Goal: Task Accomplishment & Management: Use online tool/utility

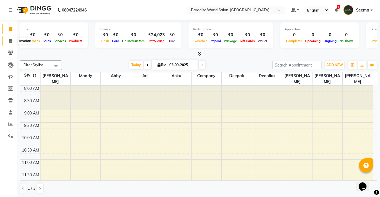
click at [10, 42] on icon at bounding box center [10, 41] width 3 height 4
select select "service"
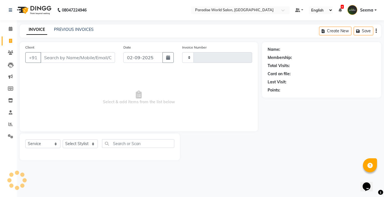
type input "2458"
select select "4451"
click at [12, 27] on icon at bounding box center [11, 29] width 4 height 4
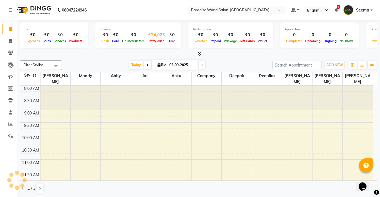
click at [151, 37] on div "₹24,023" at bounding box center [156, 35] width 21 height 6
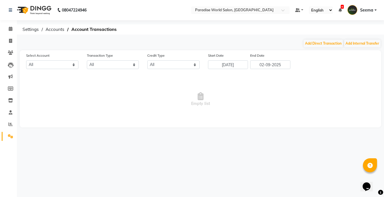
select select "3269"
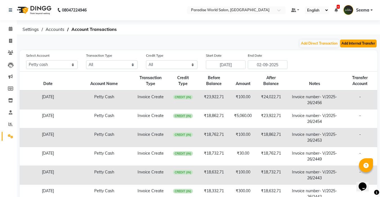
click at [368, 44] on button "Add Internal Transfer" at bounding box center [358, 44] width 37 height 8
select select "internal transfer"
select select "3269"
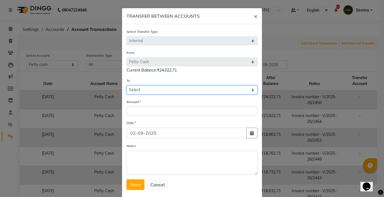
click at [145, 90] on select "Select [PERSON_NAME] Cash Default Account" at bounding box center [191, 90] width 131 height 9
select select "3270"
click at [126, 86] on select "Select [PERSON_NAME] Cash Default Account" at bounding box center [191, 90] width 131 height 9
click at [190, 89] on select "Select [PERSON_NAME] Cash Default Account" at bounding box center [191, 90] width 131 height 9
click at [126, 86] on select "Select [PERSON_NAME] Cash Default Account" at bounding box center [191, 90] width 131 height 9
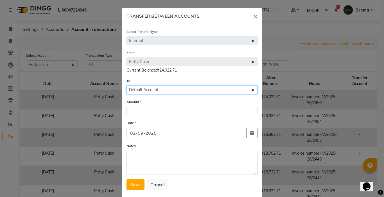
click at [177, 90] on select "Select [PERSON_NAME] Cash Default Account" at bounding box center [191, 90] width 131 height 9
click at [126, 86] on select "Select [PERSON_NAME] Cash Default Account" at bounding box center [191, 90] width 131 height 9
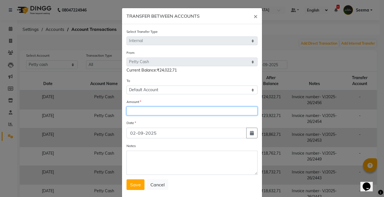
click at [150, 111] on input "number" at bounding box center [191, 111] width 131 height 9
type input "18897"
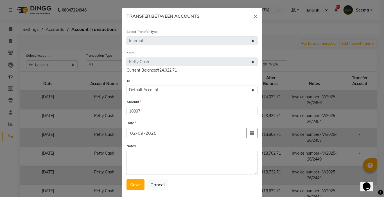
click at [142, 186] on div "Save Cancel" at bounding box center [191, 185] width 131 height 11
click at [131, 183] on span "Save" at bounding box center [135, 185] width 11 height 6
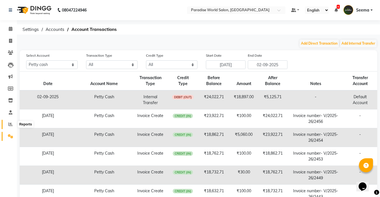
click at [12, 125] on icon at bounding box center [10, 124] width 4 height 4
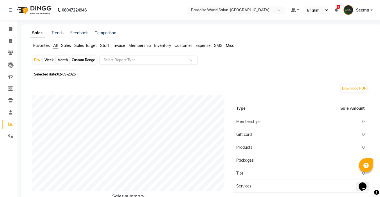
click at [82, 63] on div "Custom Range" at bounding box center [83, 60] width 26 height 8
select select "9"
select select "2025"
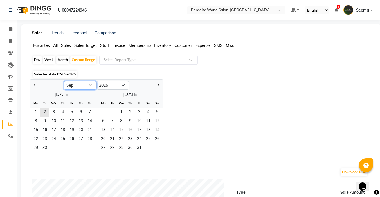
click at [90, 87] on select "Jan Feb Mar Apr May Jun [DATE] Aug Sep Oct Nov Dec" at bounding box center [80, 85] width 33 height 8
click at [210, 80] on div "Jan Feb Mar Apr May Jun [DATE] Aug Sep Oct Nov [DATE] 2016 2017 2018 2019 2020 …" at bounding box center [201, 122] width 342 height 84
click at [85, 83] on select "Jan Feb Mar Apr May Jun [DATE] Aug Sep Oct Nov Dec" at bounding box center [80, 85] width 33 height 8
select select "8"
click at [64, 81] on select "Jan Feb Mar Apr May Jun [DATE] Aug Sep Oct Nov Dec" at bounding box center [80, 85] width 33 height 8
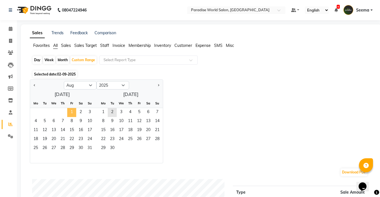
click at [70, 113] on span "1" at bounding box center [71, 112] width 9 height 9
click at [88, 147] on span "31" at bounding box center [89, 148] width 9 height 9
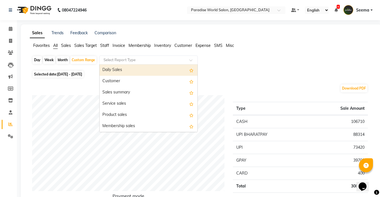
click at [192, 58] on div at bounding box center [148, 60] width 98 height 6
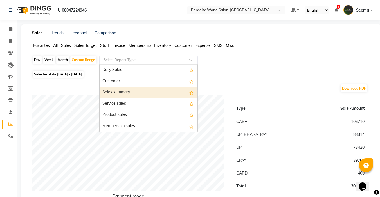
scroll to position [28, 0]
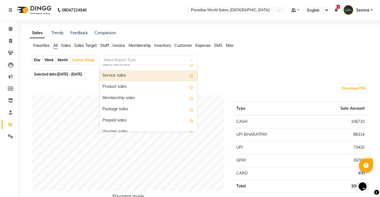
click at [121, 75] on div "Service sales" at bounding box center [148, 75] width 98 height 11
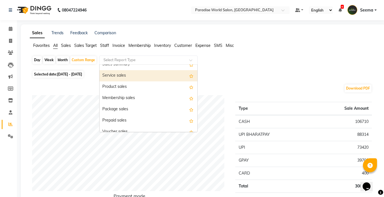
select select "full_report"
select select "csv"
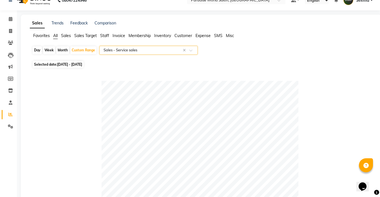
scroll to position [0, 0]
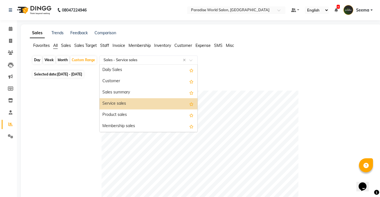
click at [191, 60] on span at bounding box center [192, 62] width 7 height 6
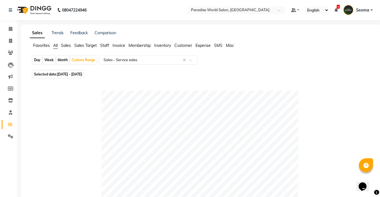
click at [107, 45] on span "Staff" at bounding box center [104, 45] width 9 height 5
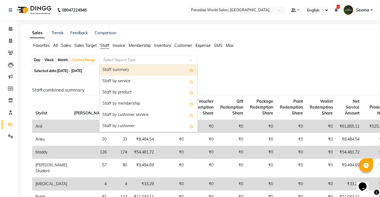
click at [167, 61] on input "text" at bounding box center [142, 60] width 81 height 6
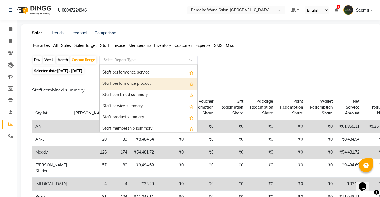
scroll to position [112, 0]
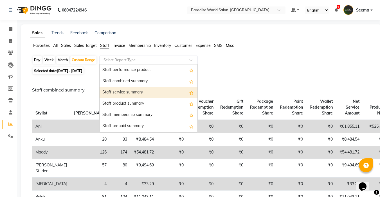
click at [120, 92] on div "Staff service summary" at bounding box center [148, 92] width 98 height 11
select select "full_report"
select select "csv"
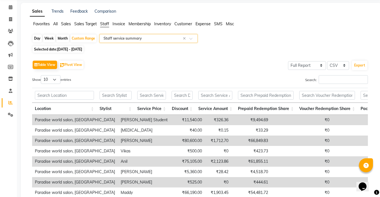
scroll to position [10, 0]
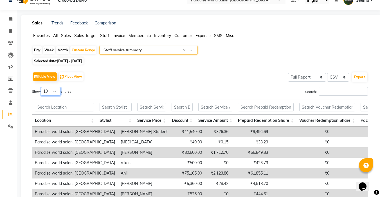
click at [56, 91] on select "10 25 50 100" at bounding box center [51, 91] width 20 height 9
select select "25"
click at [42, 87] on select "10 25 50 100" at bounding box center [51, 91] width 20 height 9
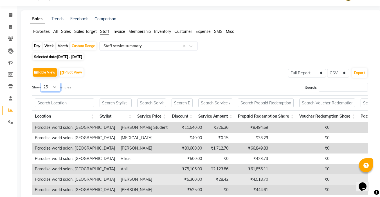
scroll to position [0, 0]
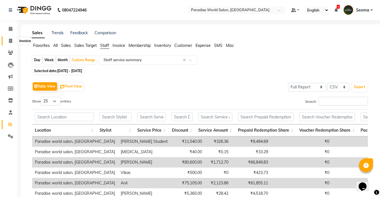
click at [11, 40] on icon at bounding box center [10, 41] width 3 height 4
select select "service"
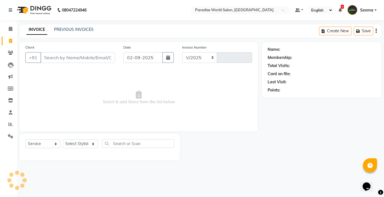
select select "4451"
type input "2458"
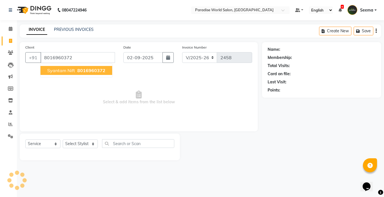
type input "8016960372"
select select "1: Object"
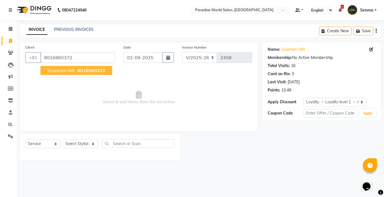
click at [80, 70] on span "8016960372" at bounding box center [91, 71] width 28 height 6
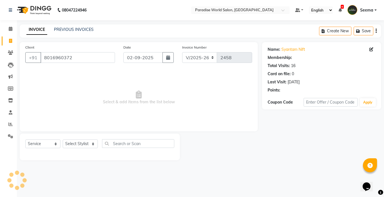
select select "1: Object"
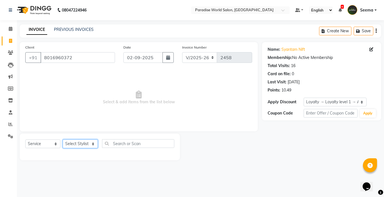
click at [73, 144] on select "Select Stylist [PERSON_NAME] [PERSON_NAME] [PERSON_NAME] company Deepak [PERSON…" at bounding box center [80, 144] width 35 height 9
select select "24941"
click at [63, 140] on select "Select Stylist [PERSON_NAME] [PERSON_NAME] [PERSON_NAME] company Deepak [PERSON…" at bounding box center [80, 144] width 35 height 9
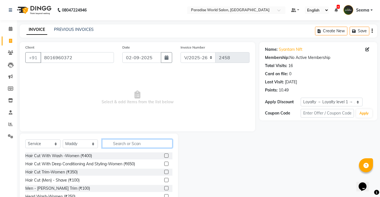
click at [139, 144] on input "text" at bounding box center [137, 143] width 70 height 9
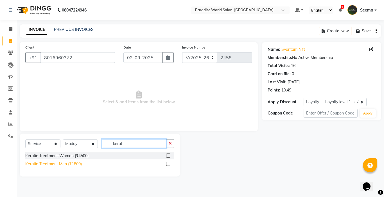
type input "kerat"
click at [80, 165] on div "Keratin Treatment Men (₹1800)" at bounding box center [53, 164] width 56 height 6
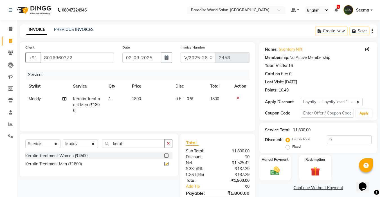
checkbox input "false"
drag, startPoint x: 126, startPoint y: 144, endPoint x: 87, endPoint y: 143, distance: 39.1
click at [87, 143] on div "Select Service Product Membership Package Voucher Prepaid Gift Card Select Styl…" at bounding box center [98, 145] width 147 height 13
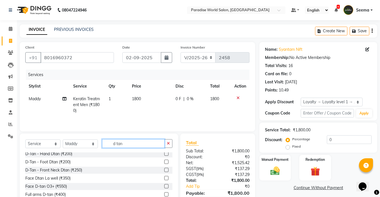
scroll to position [28, 0]
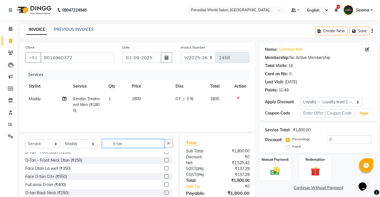
drag, startPoint x: 142, startPoint y: 146, endPoint x: 71, endPoint y: 146, distance: 70.8
click at [71, 146] on div "Select Service Product Membership Package Voucher Prepaid Gift Card Select Styl…" at bounding box center [98, 145] width 147 height 13
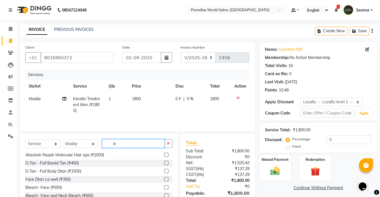
scroll to position [42, 0]
type input "le"
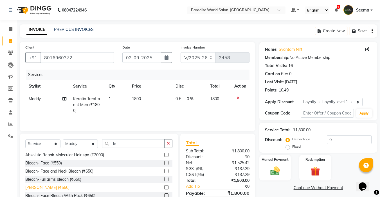
click at [46, 188] on div "[PERSON_NAME] (₹550)" at bounding box center [47, 188] width 44 height 6
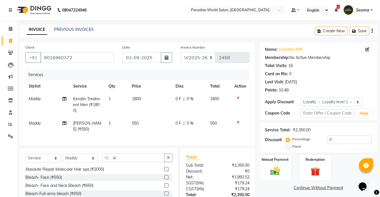
checkbox input "false"
click at [169, 160] on icon "button" at bounding box center [168, 158] width 3 height 4
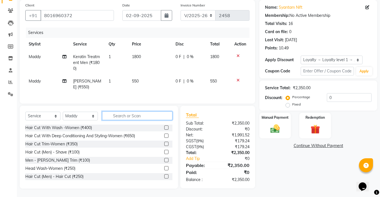
scroll to position [0, 0]
click at [45, 179] on div "Hair Cut (Men) - Hair Cut (₹250)" at bounding box center [54, 177] width 58 height 6
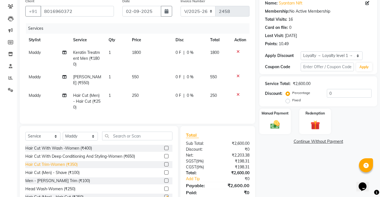
checkbox input "false"
click at [55, 184] on div "Men - [PERSON_NAME] Trim (₹100)" at bounding box center [57, 181] width 65 height 6
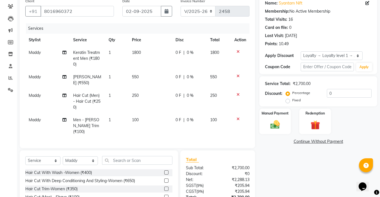
checkbox input "false"
drag, startPoint x: 338, startPoint y: 94, endPoint x: 231, endPoint y: 103, distance: 107.9
click at [231, 103] on div "Client [PHONE_NUMBER] Date [DATE] Invoice Number V/2025 V/[PHONE_NUMBER] Servic…" at bounding box center [198, 115] width 366 height 238
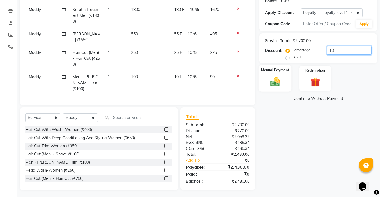
type input "10"
click at [278, 78] on img at bounding box center [275, 81] width 16 height 11
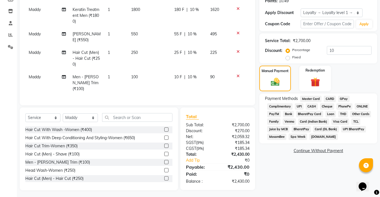
click at [297, 105] on span "UPI" at bounding box center [298, 106] width 9 height 6
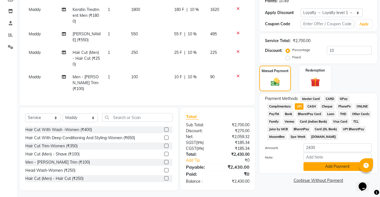
click at [324, 164] on button "Add Payment" at bounding box center [337, 166] width 68 height 9
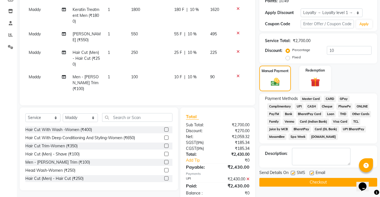
drag, startPoint x: 310, startPoint y: 169, endPoint x: 312, endPoint y: 175, distance: 6.0
click at [311, 173] on div "Name: Syantam Nift Membership: No Active Membership Total Visits: 16 Card on fi…" at bounding box center [320, 94] width 122 height 283
click at [312, 175] on label at bounding box center [311, 173] width 4 height 4
click at [312, 175] on input "checkbox" at bounding box center [311, 174] width 4 height 4
checkbox input "false"
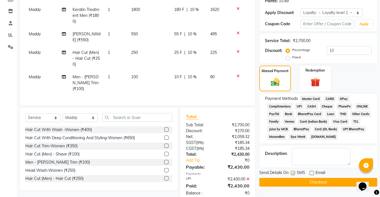
click at [293, 173] on label at bounding box center [293, 173] width 4 height 4
click at [293, 173] on input "checkbox" at bounding box center [293, 174] width 4 height 4
checkbox input "false"
click at [301, 181] on button "Checkout" at bounding box center [318, 182] width 118 height 9
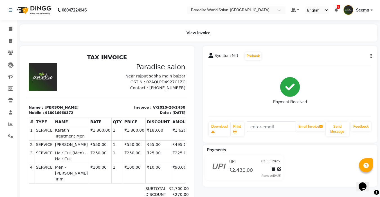
click at [292, 44] on main "View Invoice Syantam Nift Prebook Payment Received Download Print Email Invoice…" at bounding box center [198, 139] width 363 height 230
